Goal: Check status: Check status

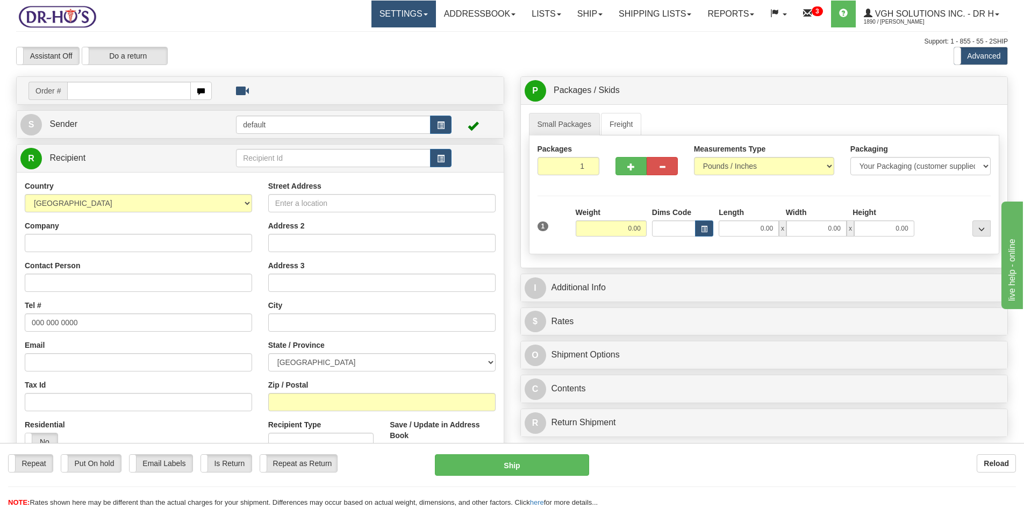
click at [384, 13] on link "Settings" at bounding box center [404, 14] width 65 height 27
click at [375, 33] on link "Shipping Preferences" at bounding box center [381, 38] width 107 height 14
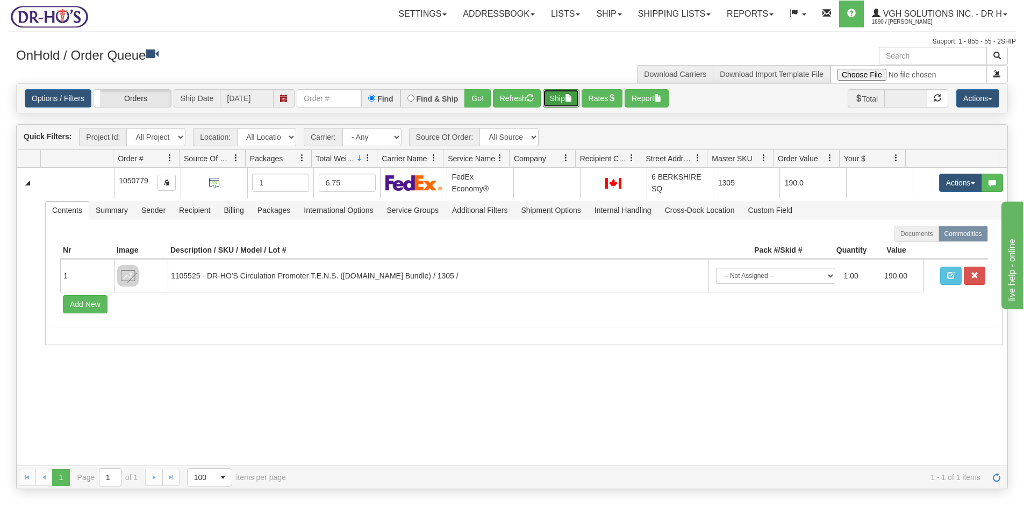
click at [566, 101] on button "Ship" at bounding box center [561, 98] width 37 height 18
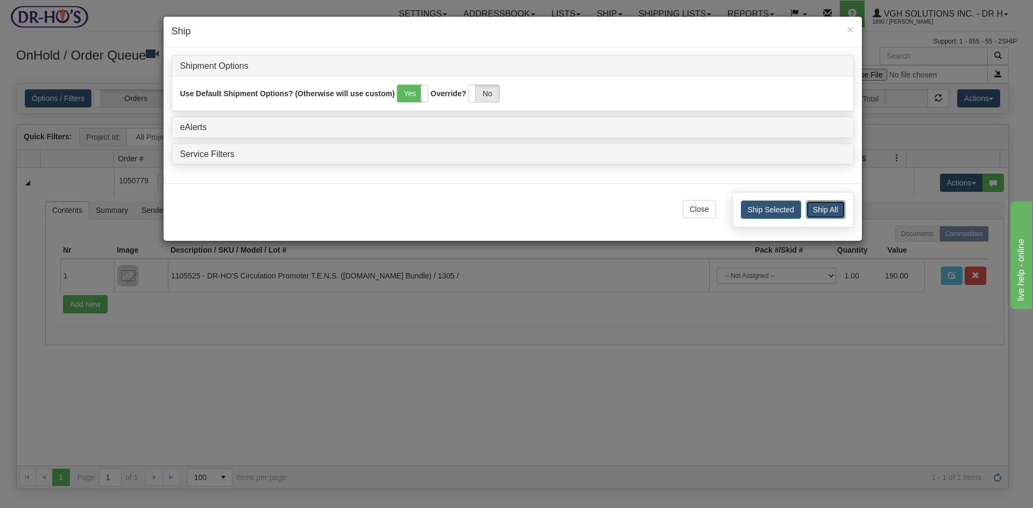
click at [825, 211] on button "Ship All" at bounding box center [825, 210] width 39 height 18
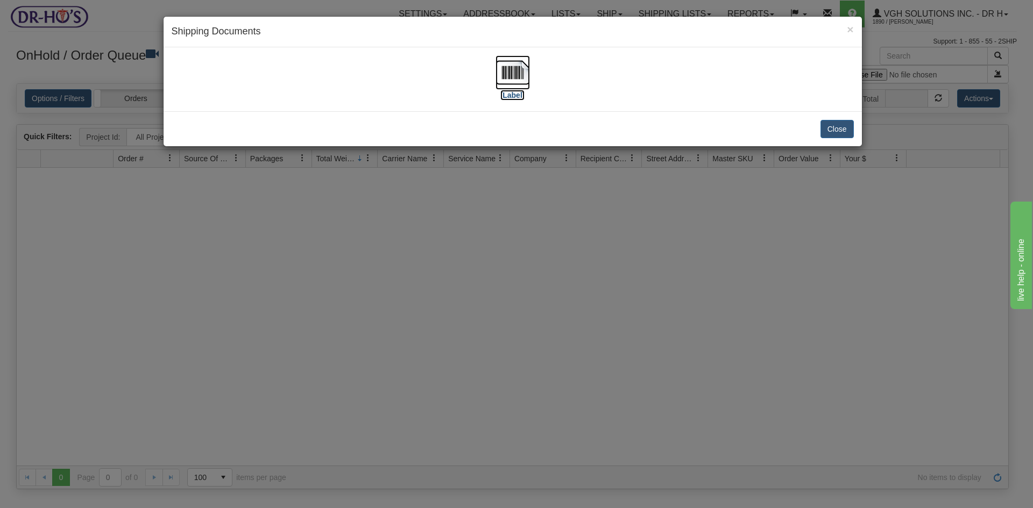
click at [513, 80] on img at bounding box center [512, 72] width 34 height 34
drag, startPoint x: 838, startPoint y: 132, endPoint x: 830, endPoint y: 129, distance: 8.5
click at [838, 131] on button "Close" at bounding box center [836, 129] width 33 height 18
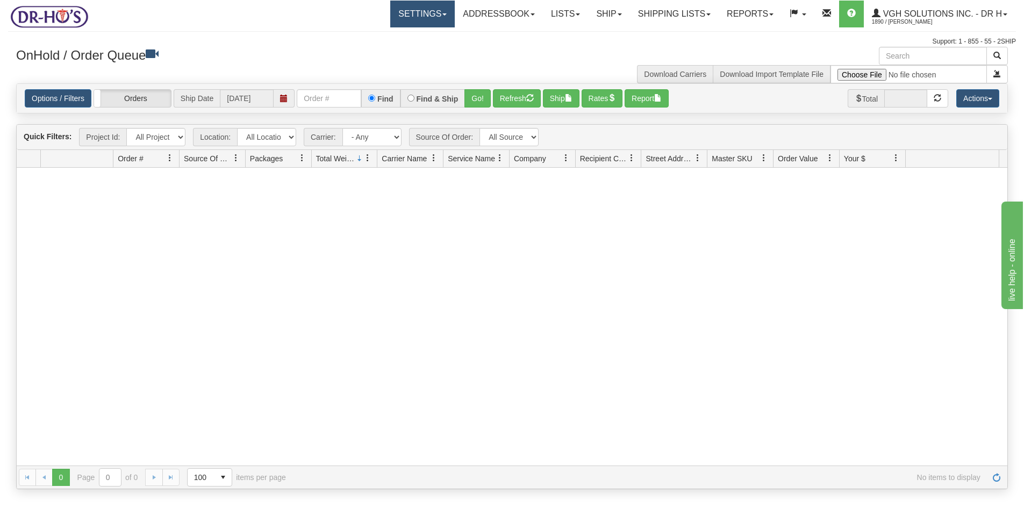
click at [409, 10] on link "Settings" at bounding box center [422, 14] width 65 height 27
click at [383, 38] on span "Shipping Preferences" at bounding box center [394, 37] width 72 height 9
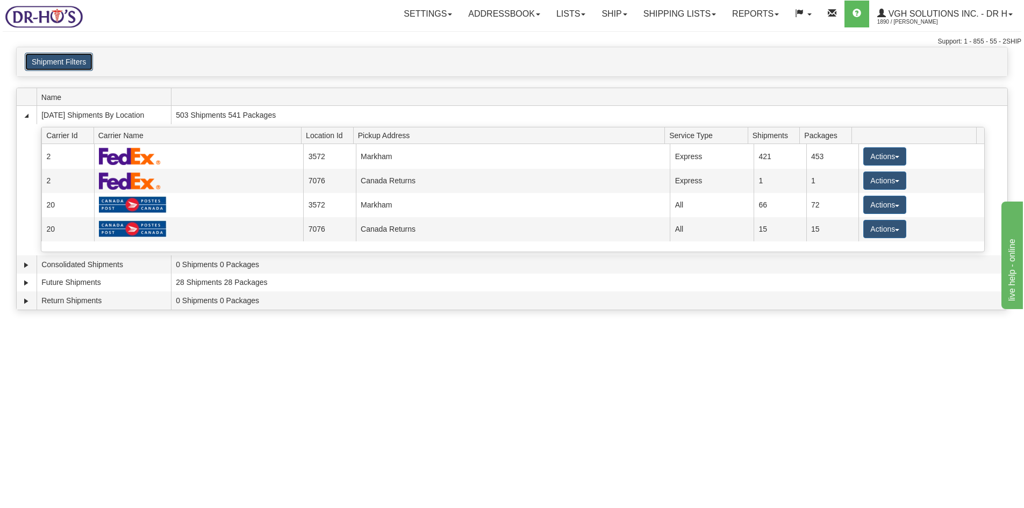
click at [80, 63] on button "Shipment Filters" at bounding box center [59, 62] width 68 height 18
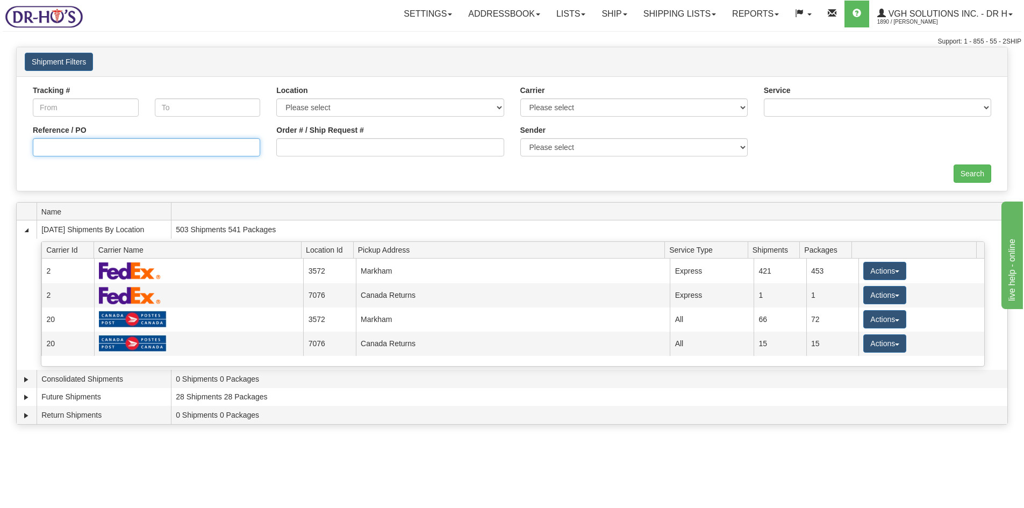
click at [65, 151] on input "Reference / PO" at bounding box center [146, 147] width 227 height 18
paste input "(1206371"
drag, startPoint x: 41, startPoint y: 147, endPoint x: 39, endPoint y: 165, distance: 17.9
click at [40, 147] on input "(1206371" at bounding box center [146, 147] width 227 height 18
type input "1206371"
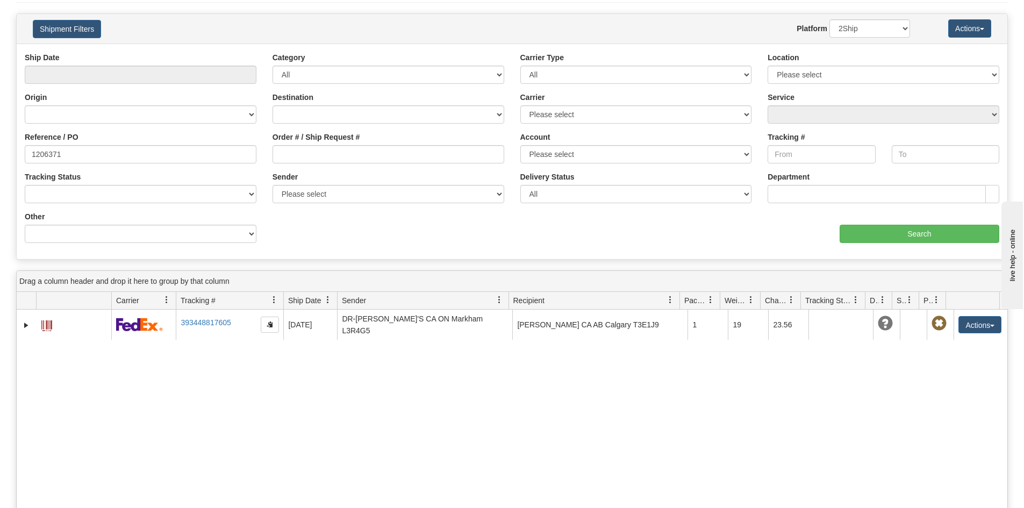
scroll to position [108, 0]
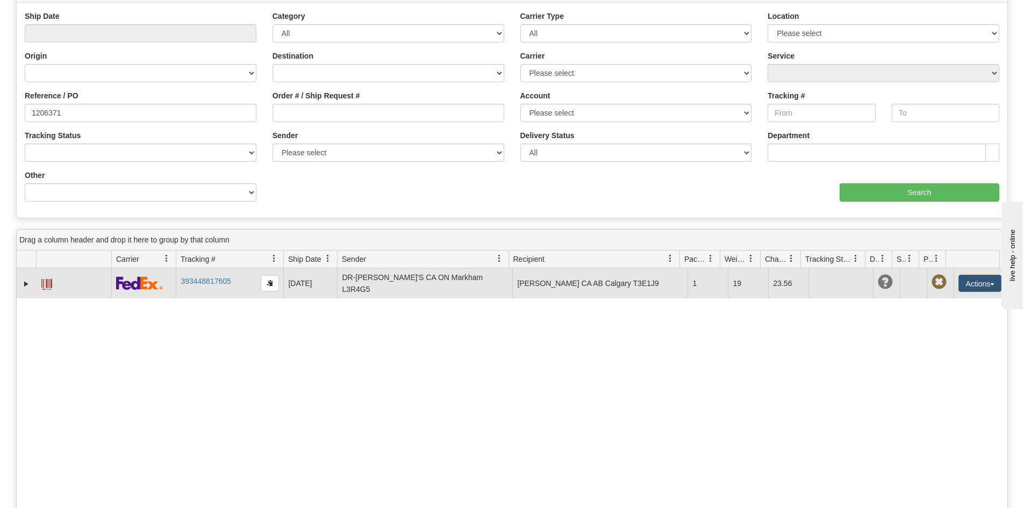
click at [47, 284] on span at bounding box center [46, 284] width 11 height 11
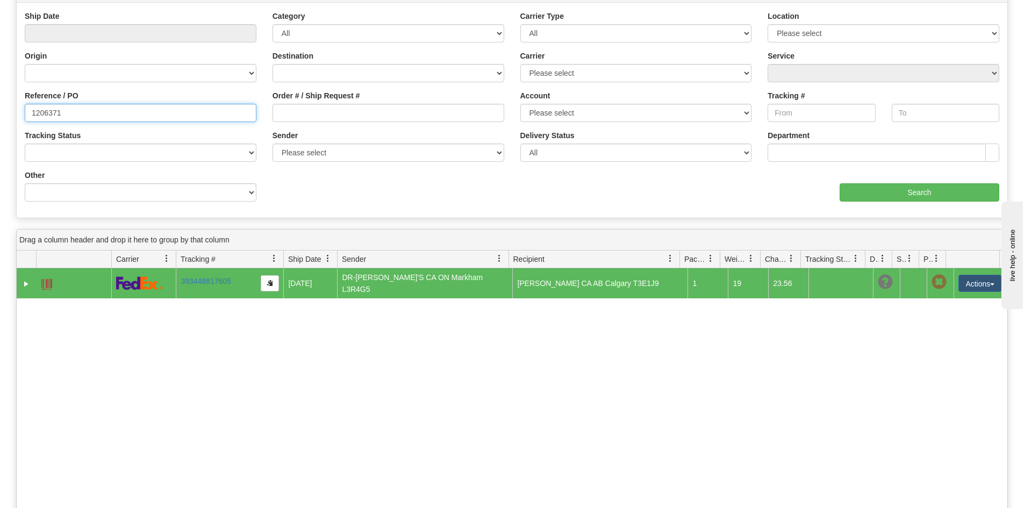
drag, startPoint x: 60, startPoint y: 112, endPoint x: -46, endPoint y: 116, distance: 106.0
click at [0, 116] on html "Upgrade Account Cancel Toggle navigation Settings New Senders" at bounding box center [512, 146] width 1024 height 508
paste input "66"
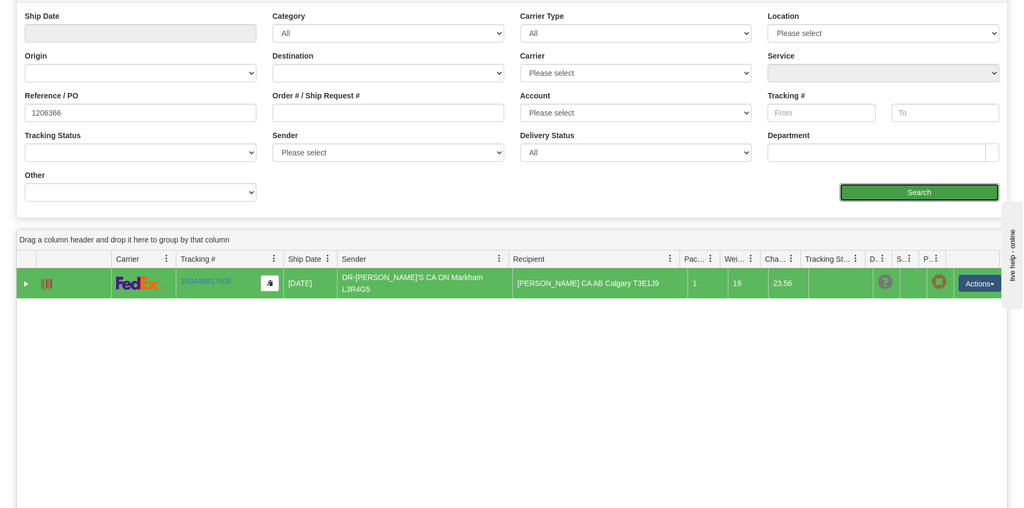
click at [912, 196] on input "Search" at bounding box center [920, 192] width 160 height 18
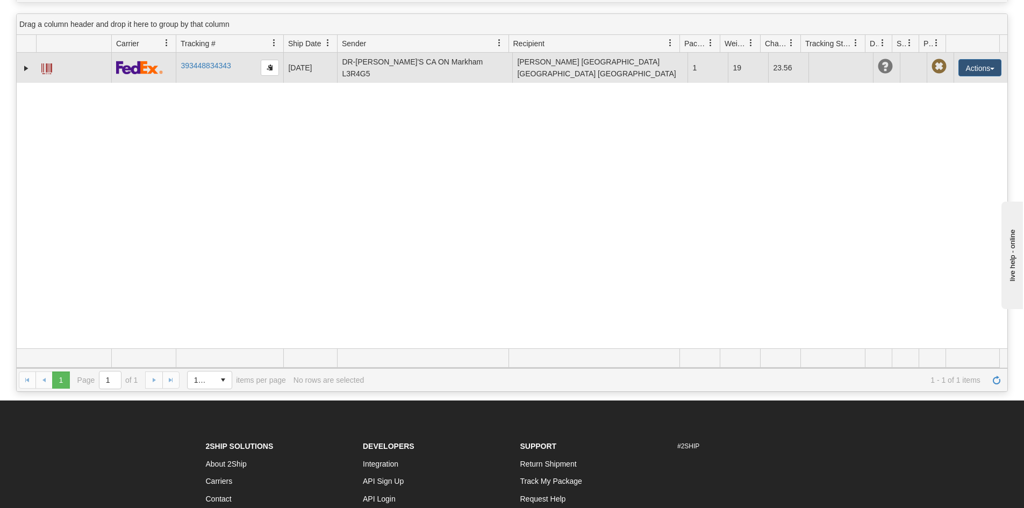
click at [45, 71] on span at bounding box center [46, 68] width 11 height 11
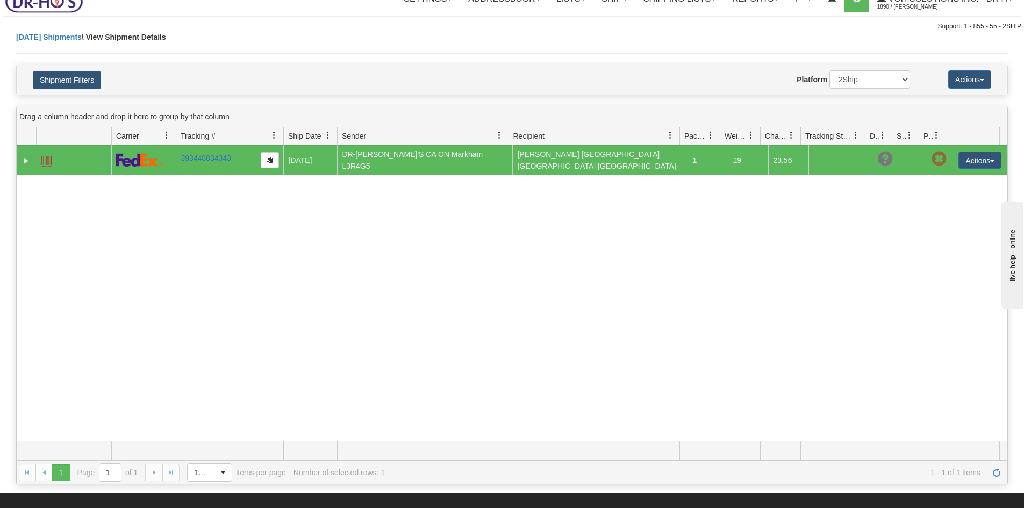
scroll to position [0, 0]
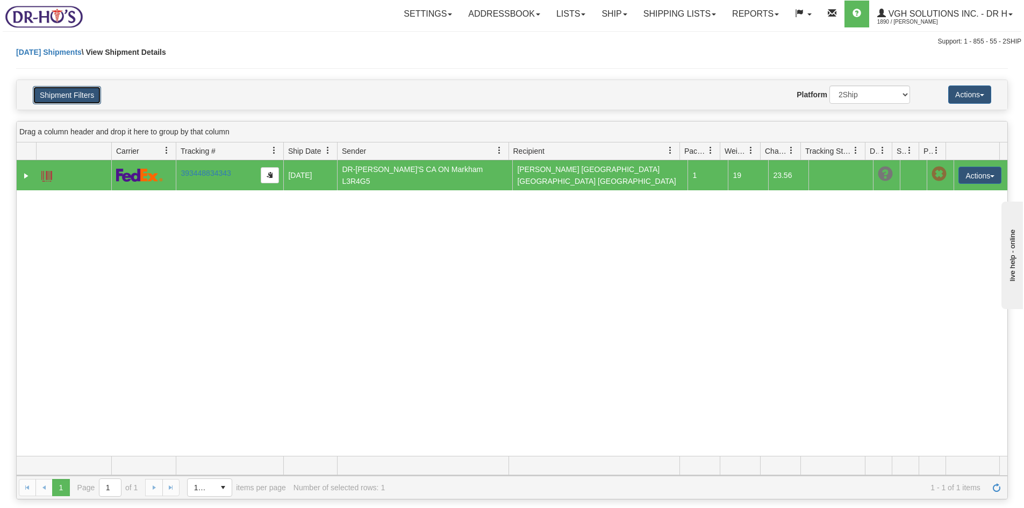
click at [67, 95] on button "Shipment Filters" at bounding box center [67, 95] width 68 height 18
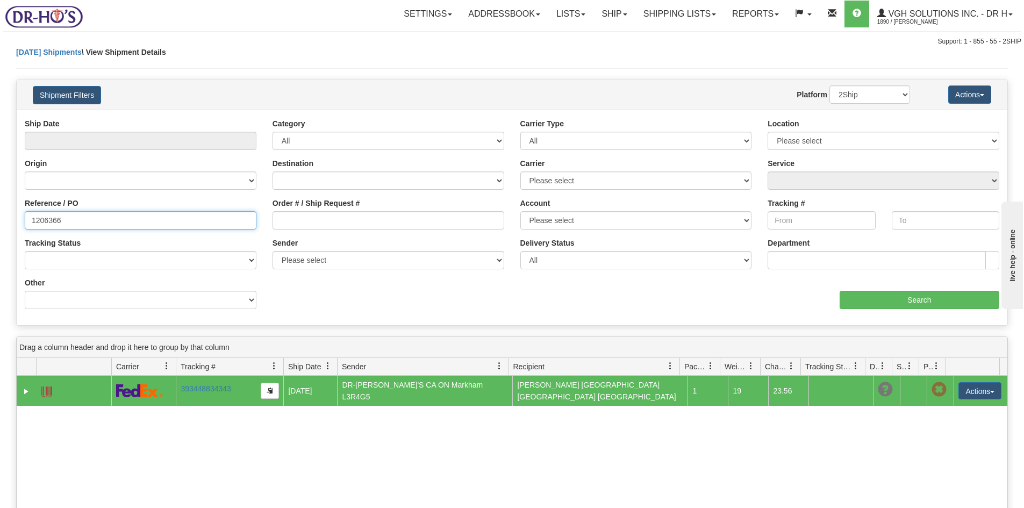
drag, startPoint x: 57, startPoint y: 221, endPoint x: -45, endPoint y: 220, distance: 101.6
click at [0, 220] on html "Upgrade Account Cancel Toggle navigation Settings New Senders" at bounding box center [512, 254] width 1024 height 508
paste input "(1206241"
drag, startPoint x: 34, startPoint y: 220, endPoint x: 33, endPoint y: 234, distance: 14.0
click at [34, 221] on input "(1206241" at bounding box center [141, 220] width 232 height 18
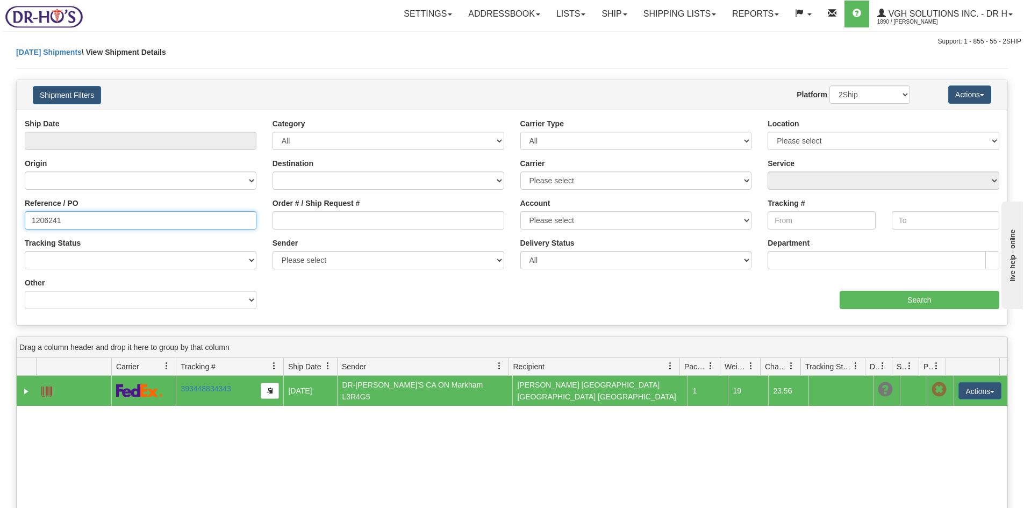
type input "1206241"
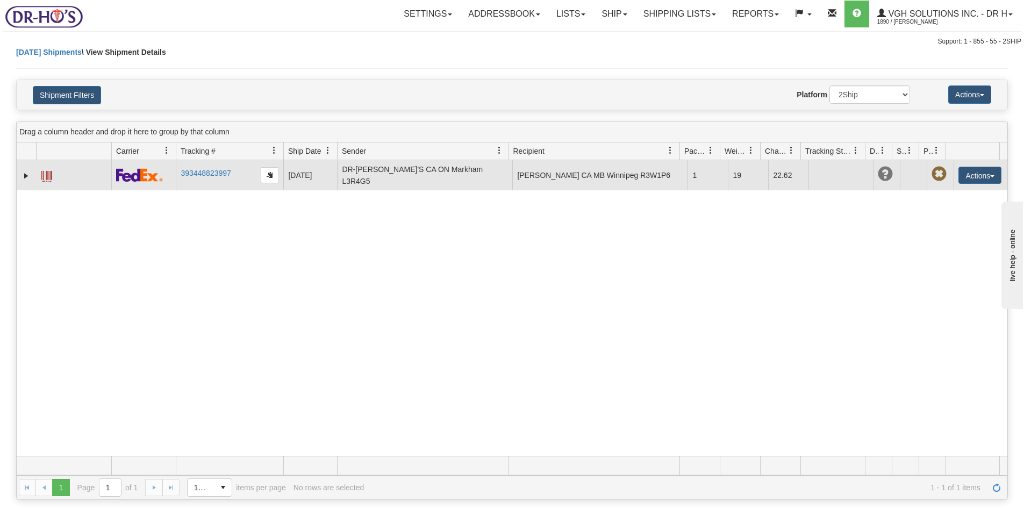
click at [51, 177] on span at bounding box center [46, 176] width 11 height 11
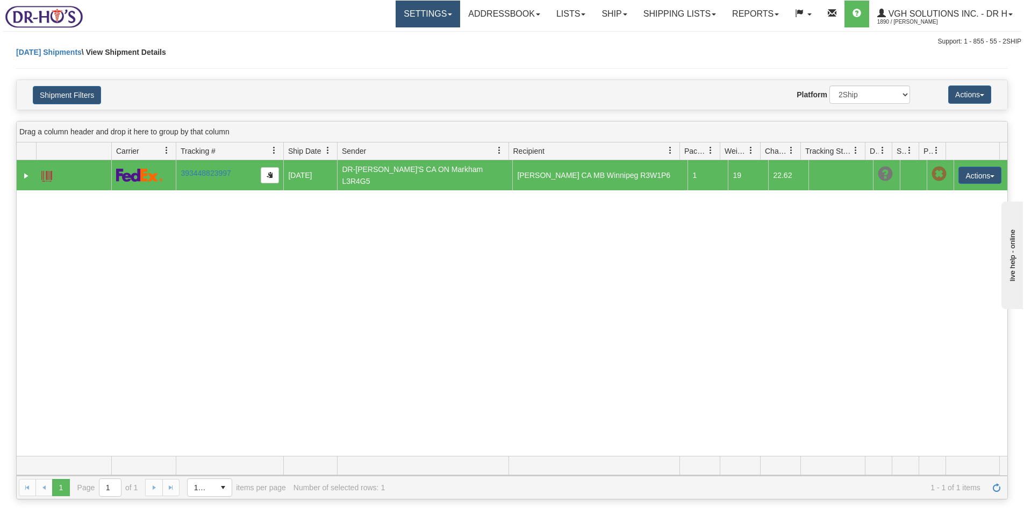
click at [400, 10] on link "Settings" at bounding box center [428, 14] width 65 height 27
click at [386, 38] on span "Shipping Preferences" at bounding box center [400, 37] width 72 height 9
